Goal: Task Accomplishment & Management: Manage account settings

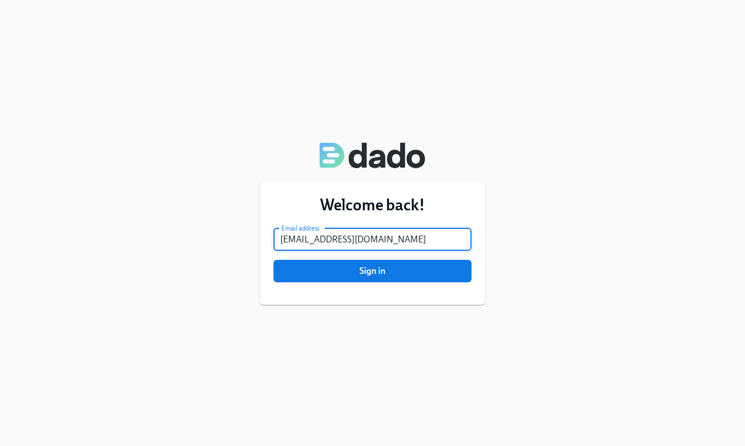
type input "[EMAIL_ADDRESS][DOMAIN_NAME]"
click at [373, 271] on button "Sign in" at bounding box center [373, 271] width 198 height 23
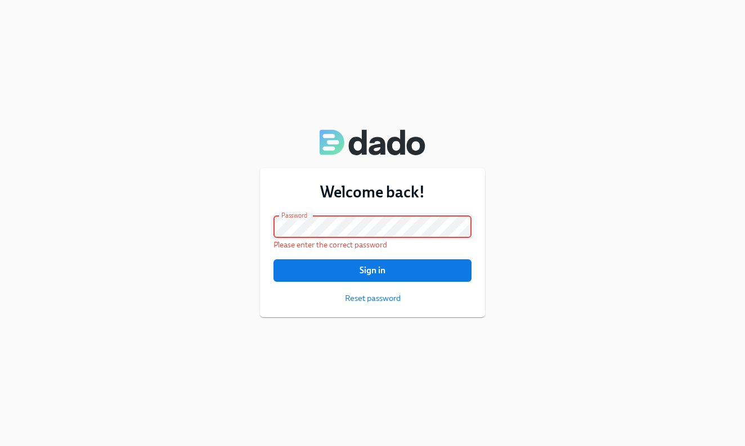
click at [373, 271] on button "Sign in" at bounding box center [373, 270] width 198 height 23
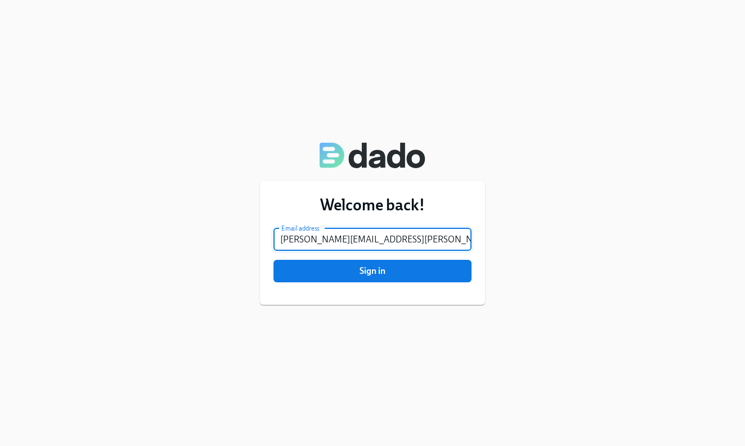
type input "[PERSON_NAME][EMAIL_ADDRESS][PERSON_NAME][DOMAIN_NAME]"
click at [373, 271] on button "Sign in" at bounding box center [373, 271] width 198 height 23
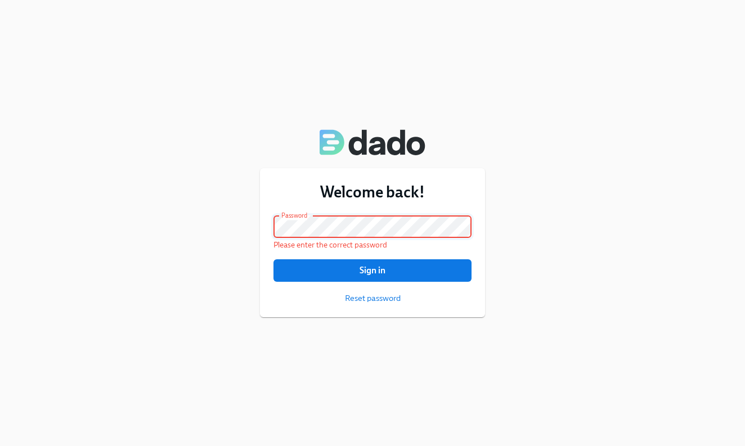
click at [373, 271] on button "Sign in" at bounding box center [373, 270] width 198 height 23
